Goal: Information Seeking & Learning: Learn about a topic

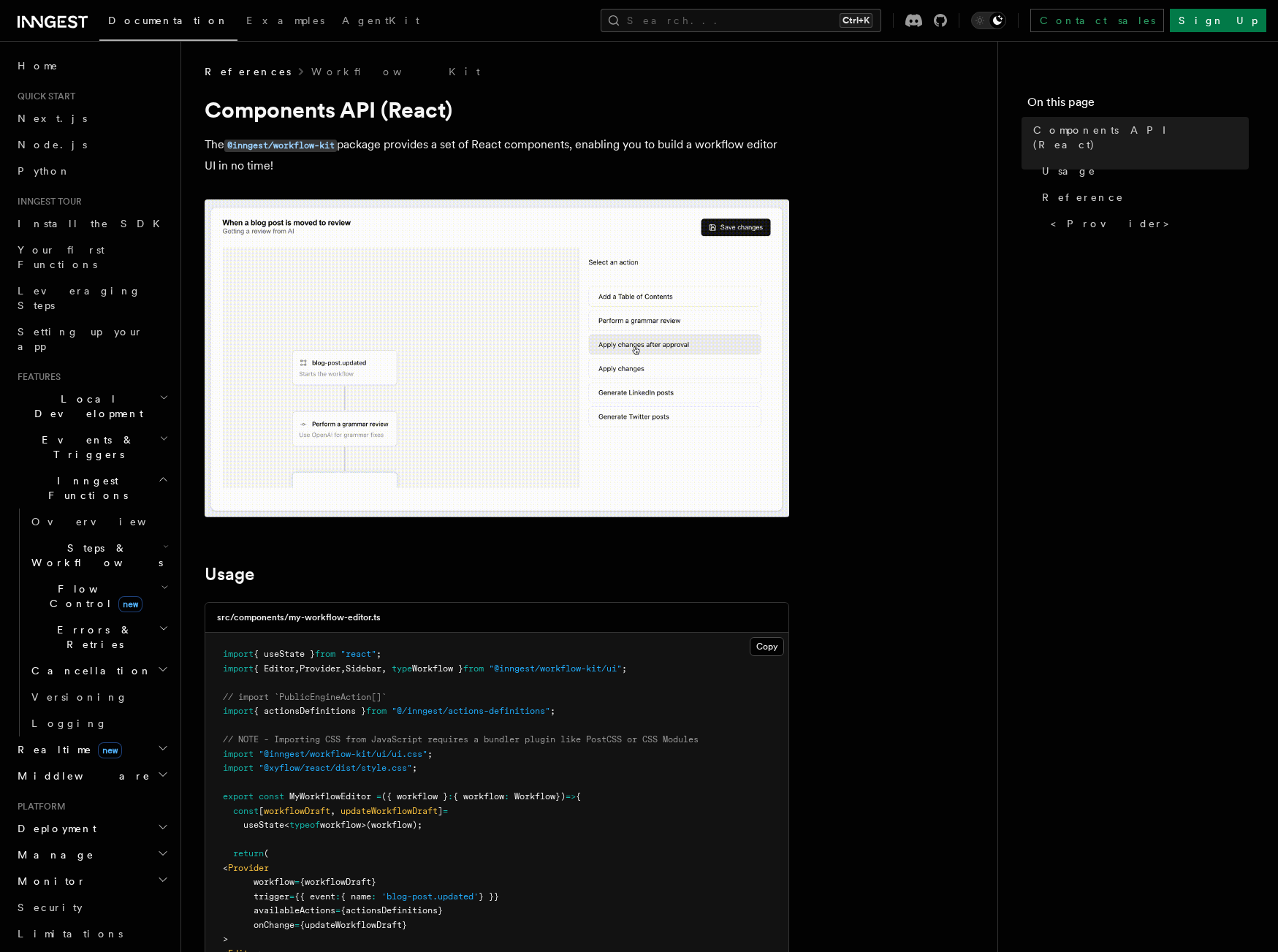
scroll to position [349, 0]
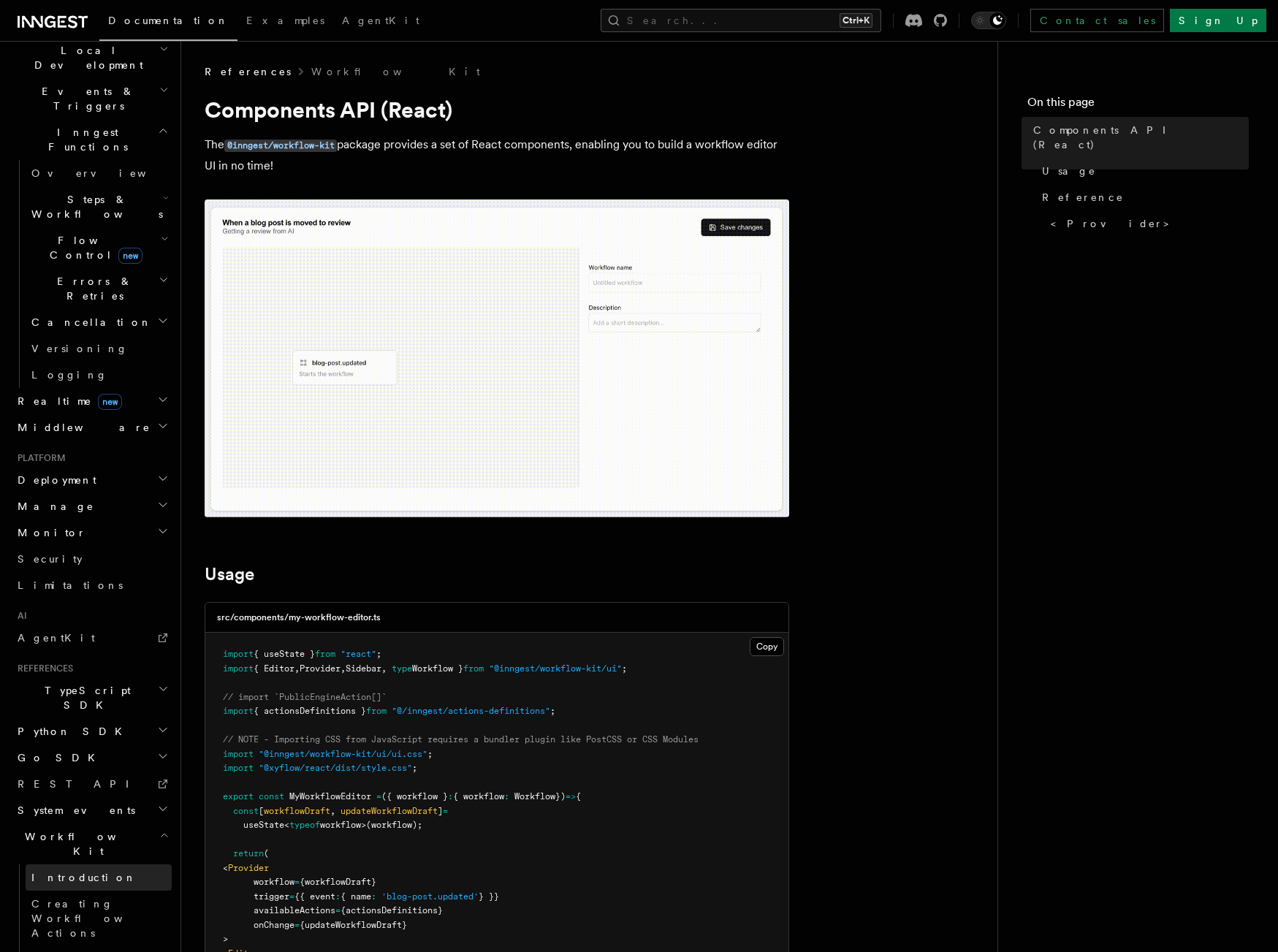
click at [59, 872] on span "Introduction" at bounding box center [84, 877] width 105 height 12
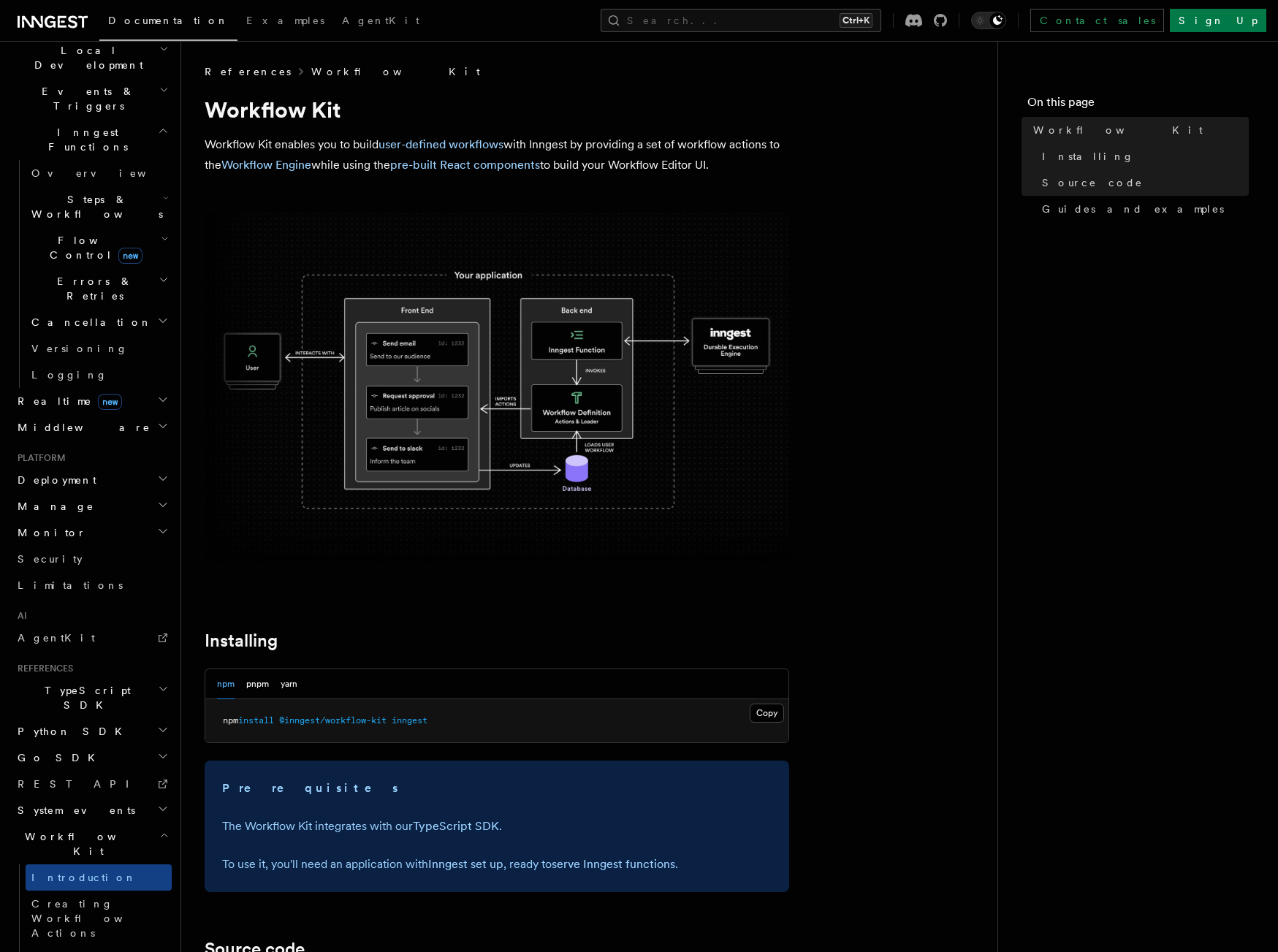
click at [312, 67] on link "Workflow Kit" at bounding box center [396, 72] width 169 height 15
click at [92, 898] on span "Creating Workflow Actions" at bounding box center [95, 918] width 127 height 41
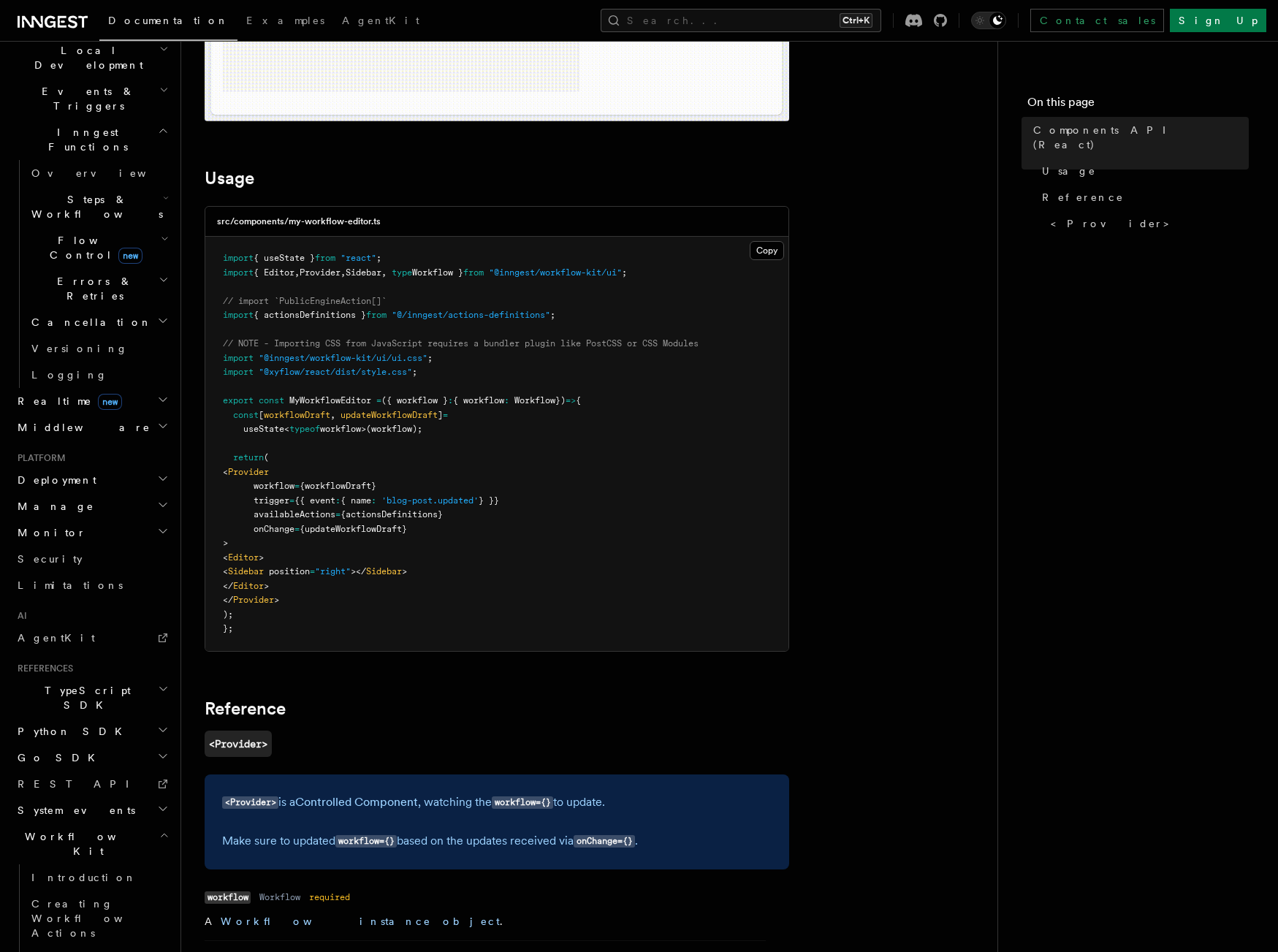
scroll to position [412, 0]
